Goal: Information Seeking & Learning: Understand process/instructions

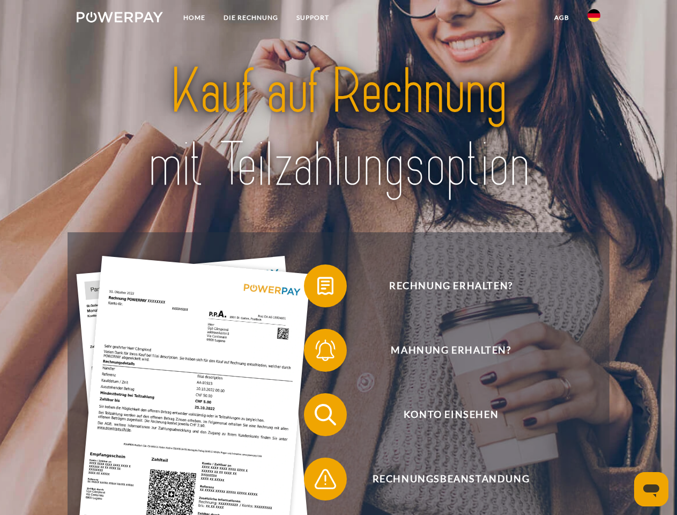
click at [120, 19] on img at bounding box center [120, 17] width 86 height 11
click at [594, 19] on img at bounding box center [594, 15] width 13 height 13
click at [561, 18] on link "agb" at bounding box center [561, 17] width 33 height 19
click at [317, 288] on span at bounding box center [310, 286] width 54 height 54
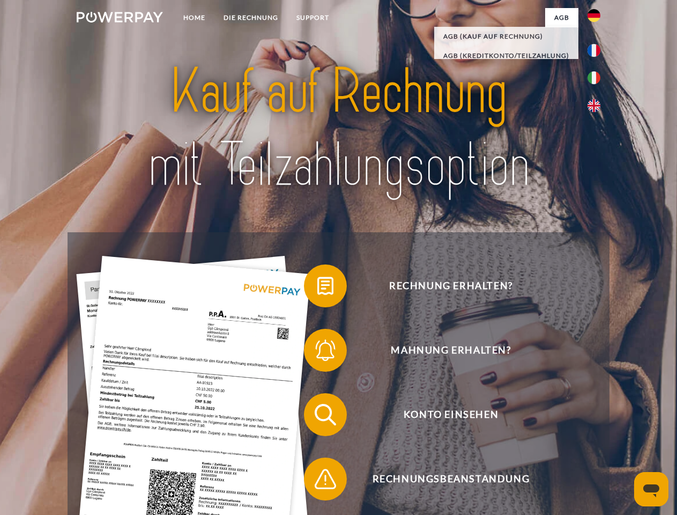
click at [317, 352] on span at bounding box center [310, 350] width 54 height 54
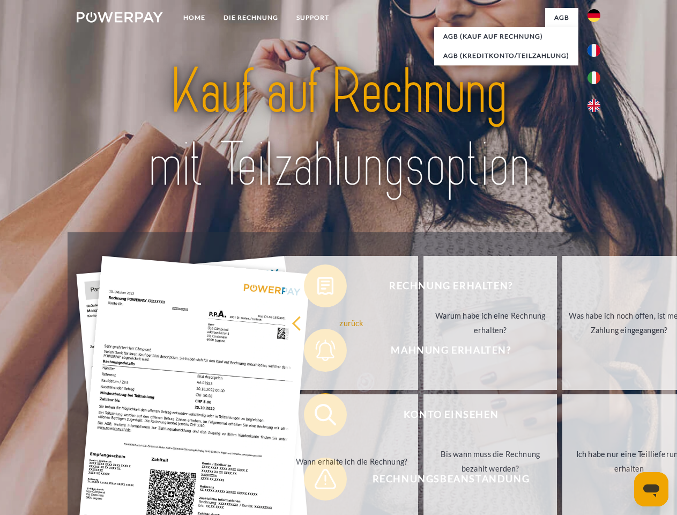
click at [424, 417] on link "Bis wann muss die Rechnung bezahlt werden?" at bounding box center [491, 461] width 134 height 134
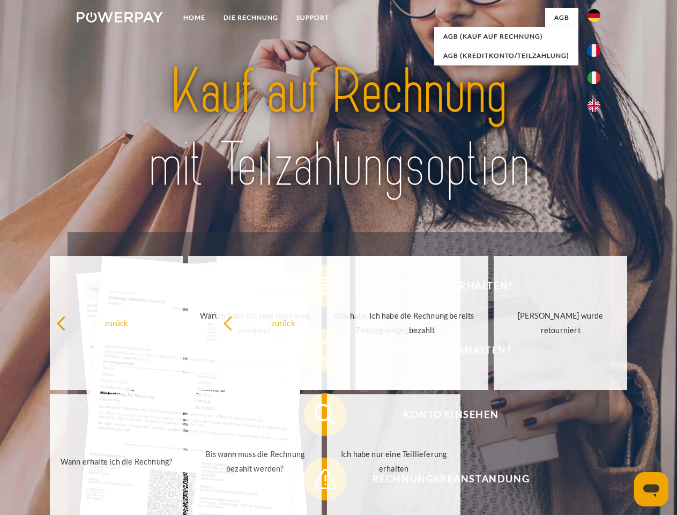
click at [317, 481] on span at bounding box center [310, 479] width 54 height 54
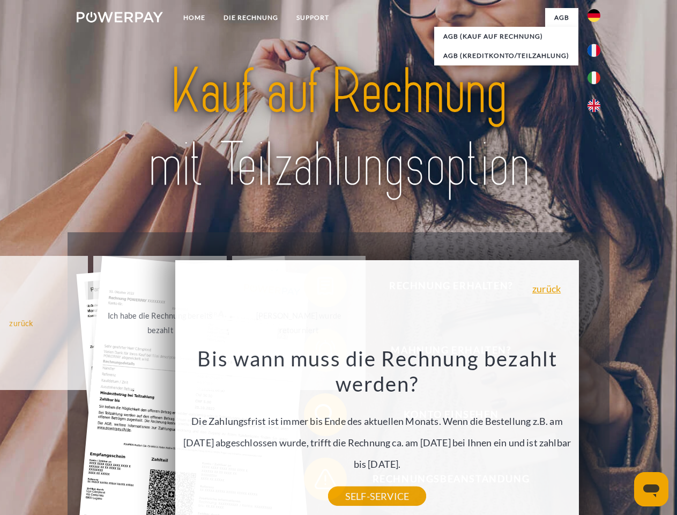
click at [651, 489] on icon "Messaging-Fenster öffnen" at bounding box center [651, 490] width 16 height 13
